Goal: Check status: Check status

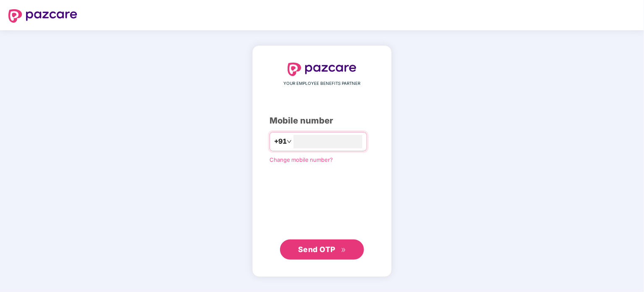
type input "**********"
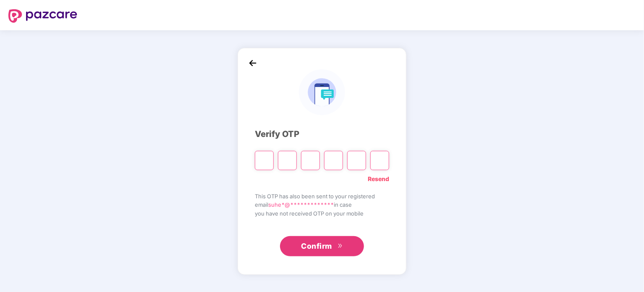
type input "*"
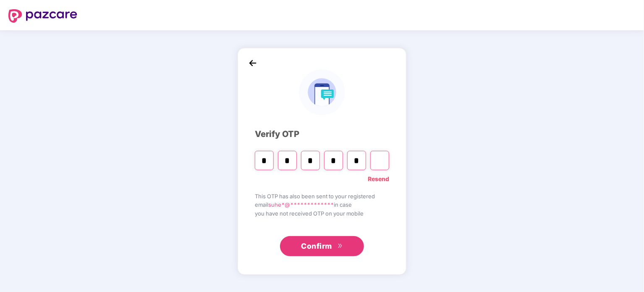
type input "*"
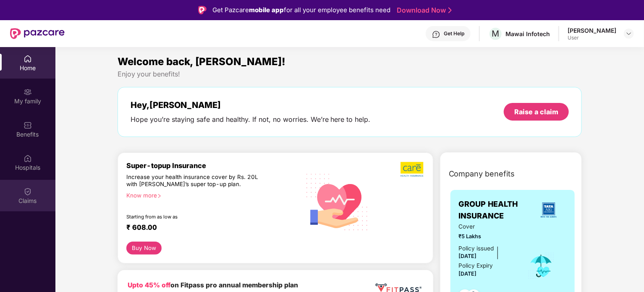
click at [35, 189] on div "Claims" at bounding box center [27, 196] width 55 height 32
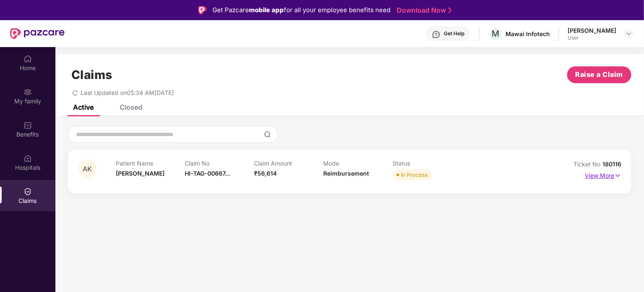
click at [607, 173] on p "View More" at bounding box center [603, 174] width 37 height 11
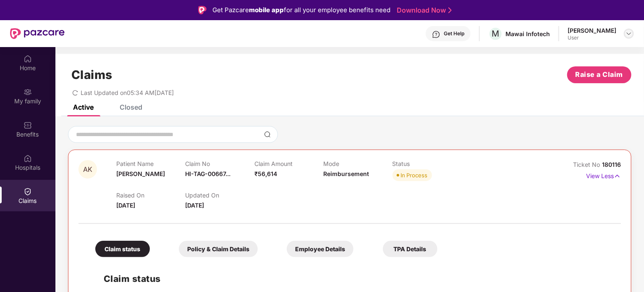
click at [627, 34] on img at bounding box center [629, 33] width 7 height 7
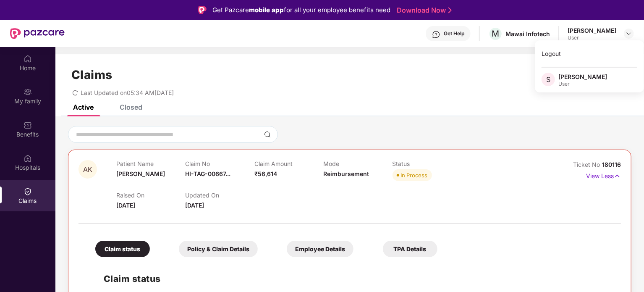
click at [400, 40] on div "Get Help M Mawai Infotech [PERSON_NAME] User" at bounding box center [350, 33] width 570 height 27
